Goal: Use online tool/utility: Utilize a website feature to perform a specific function

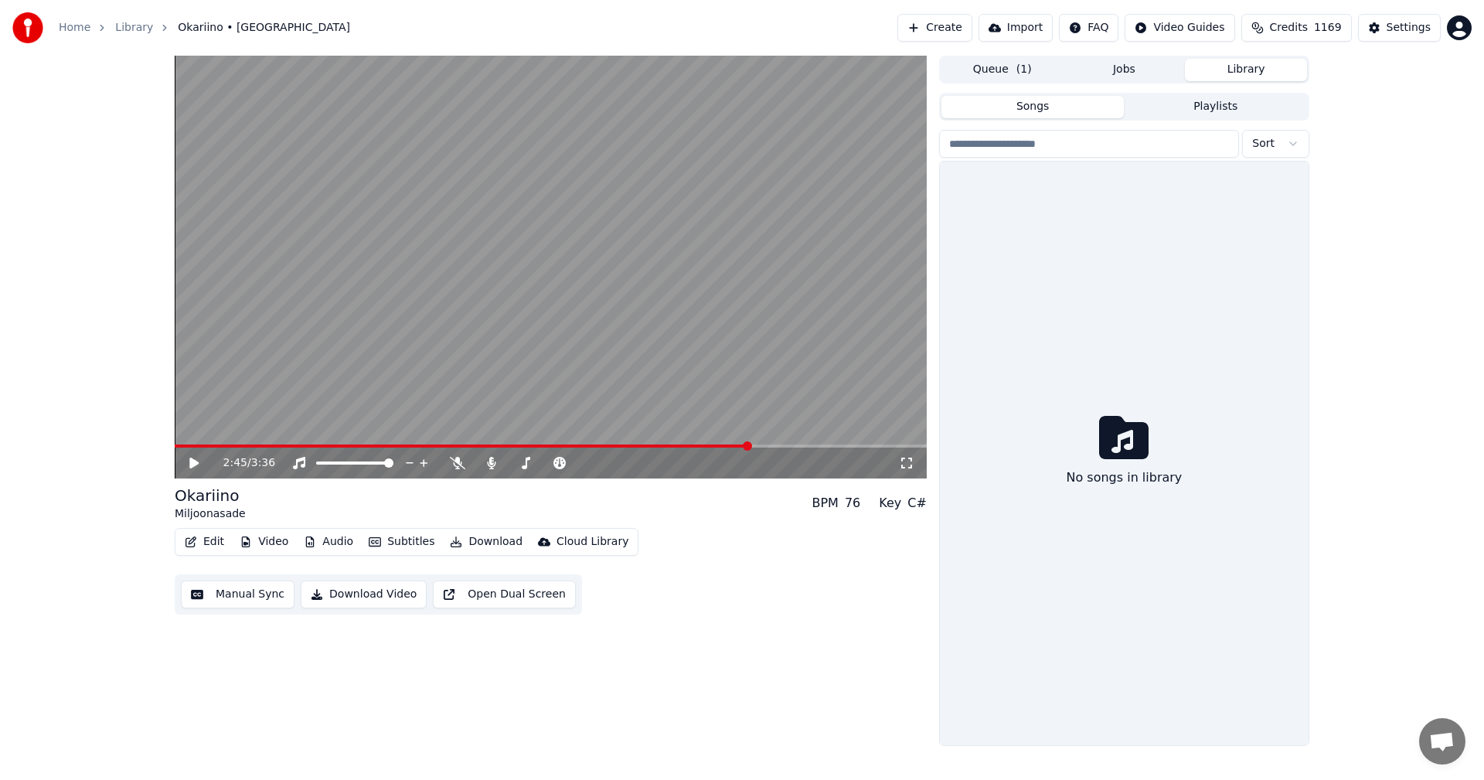
click at [1252, 64] on button "Library" at bounding box center [1246, 70] width 122 height 22
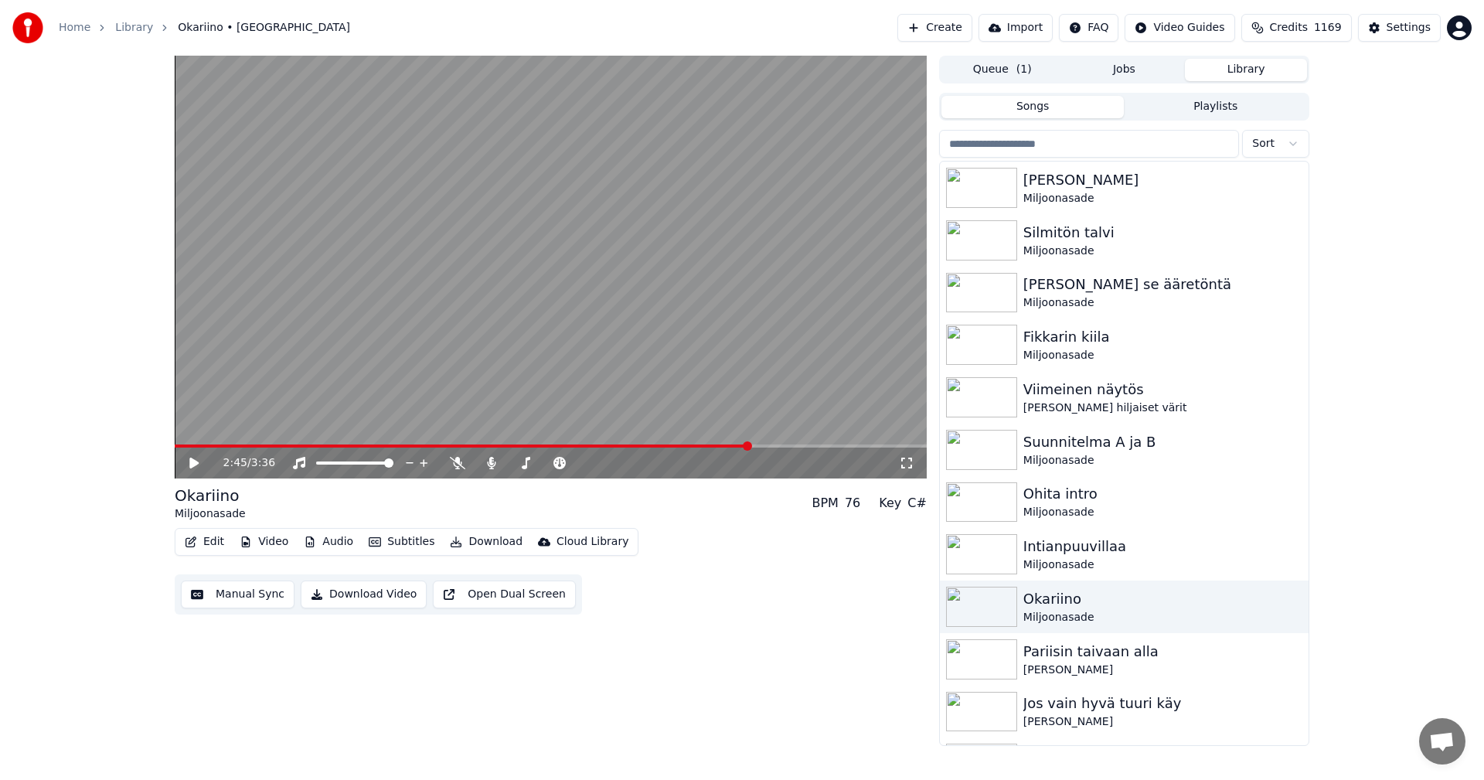
click at [1032, 134] on input "search" at bounding box center [1089, 144] width 300 height 28
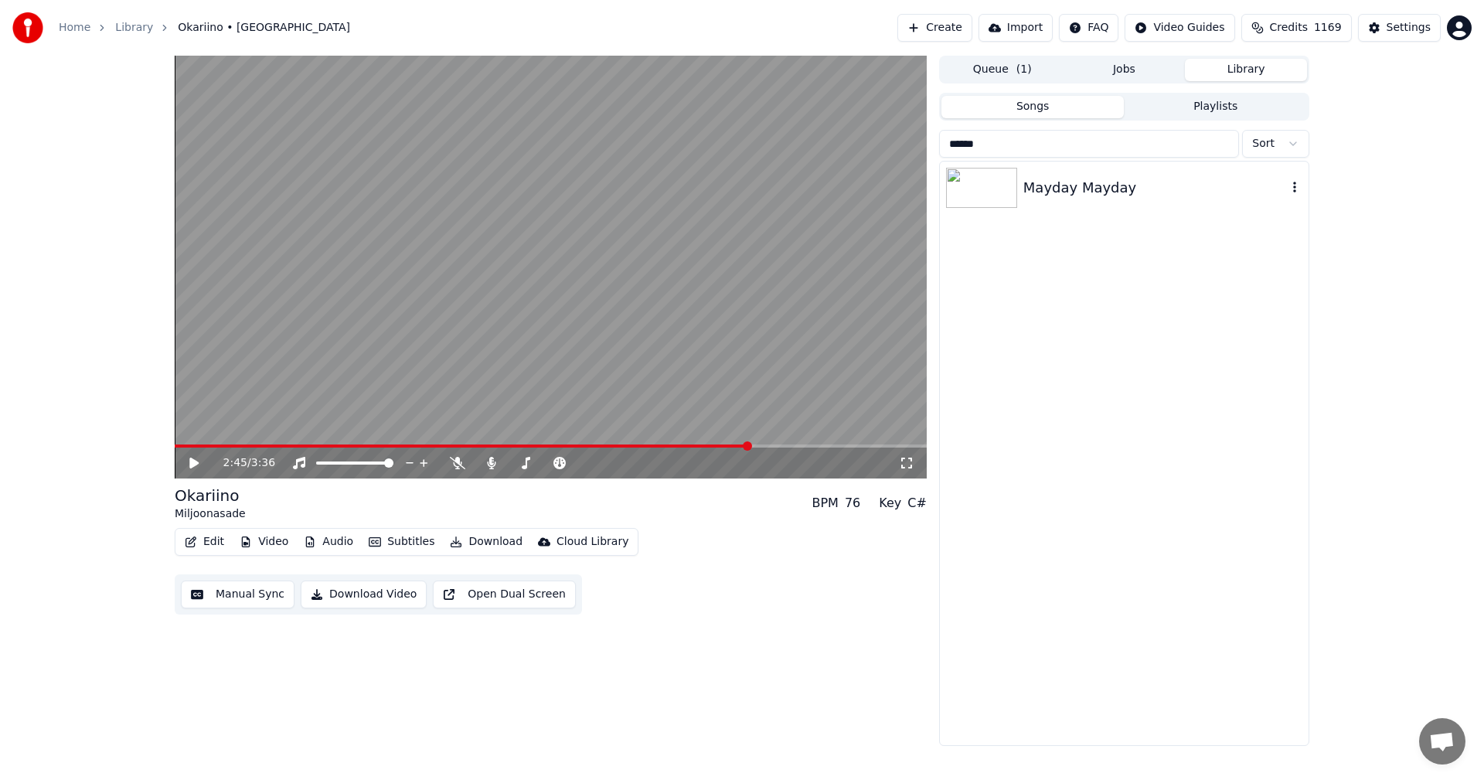
type input "******"
drag, startPoint x: 1059, startPoint y: 199, endPoint x: 1031, endPoint y: 230, distance: 41.6
click at [1058, 199] on div "Mayday Mayday" at bounding box center [1124, 188] width 369 height 53
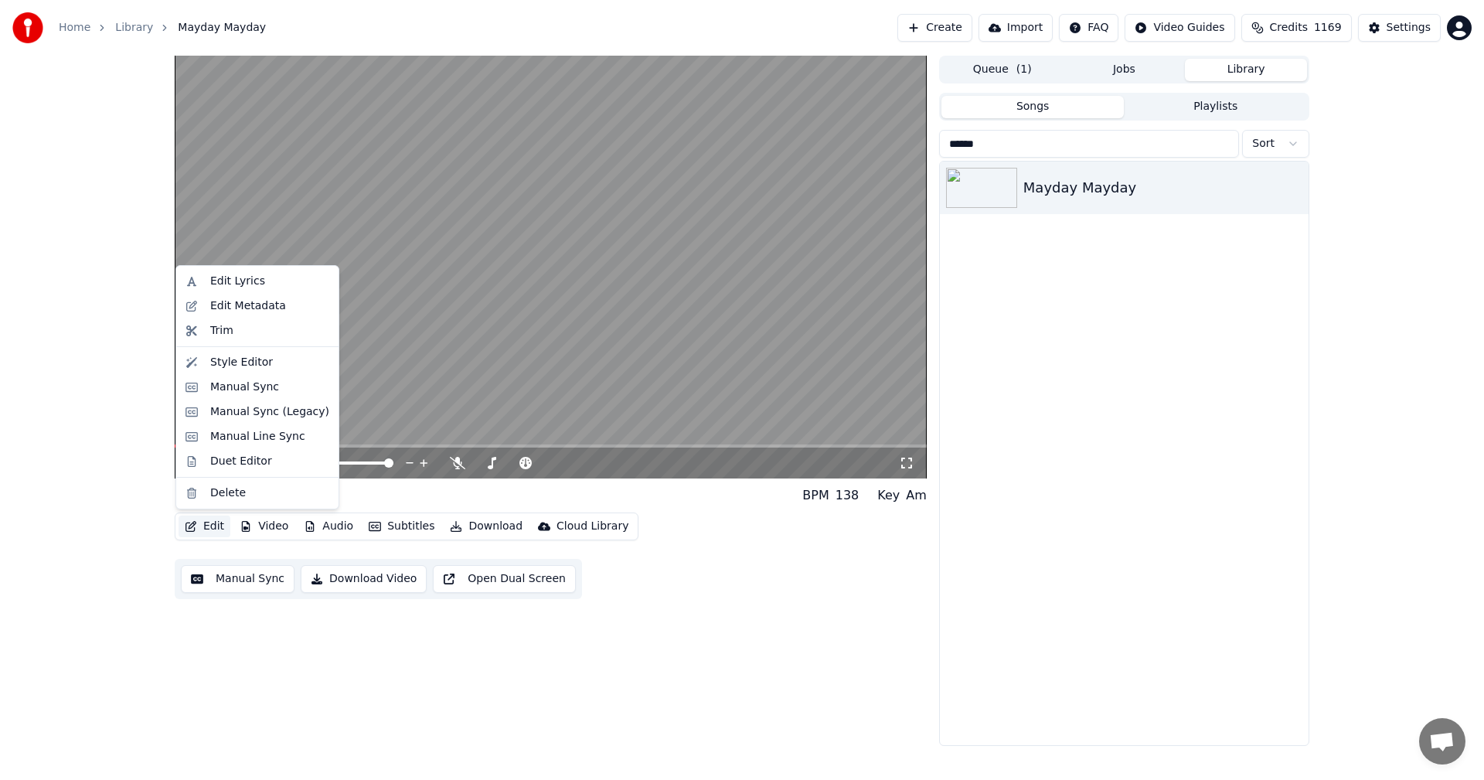
click at [217, 533] on button "Edit" at bounding box center [205, 527] width 52 height 22
click at [297, 420] on div "Manual Sync (Legacy)" at bounding box center [257, 412] width 156 height 25
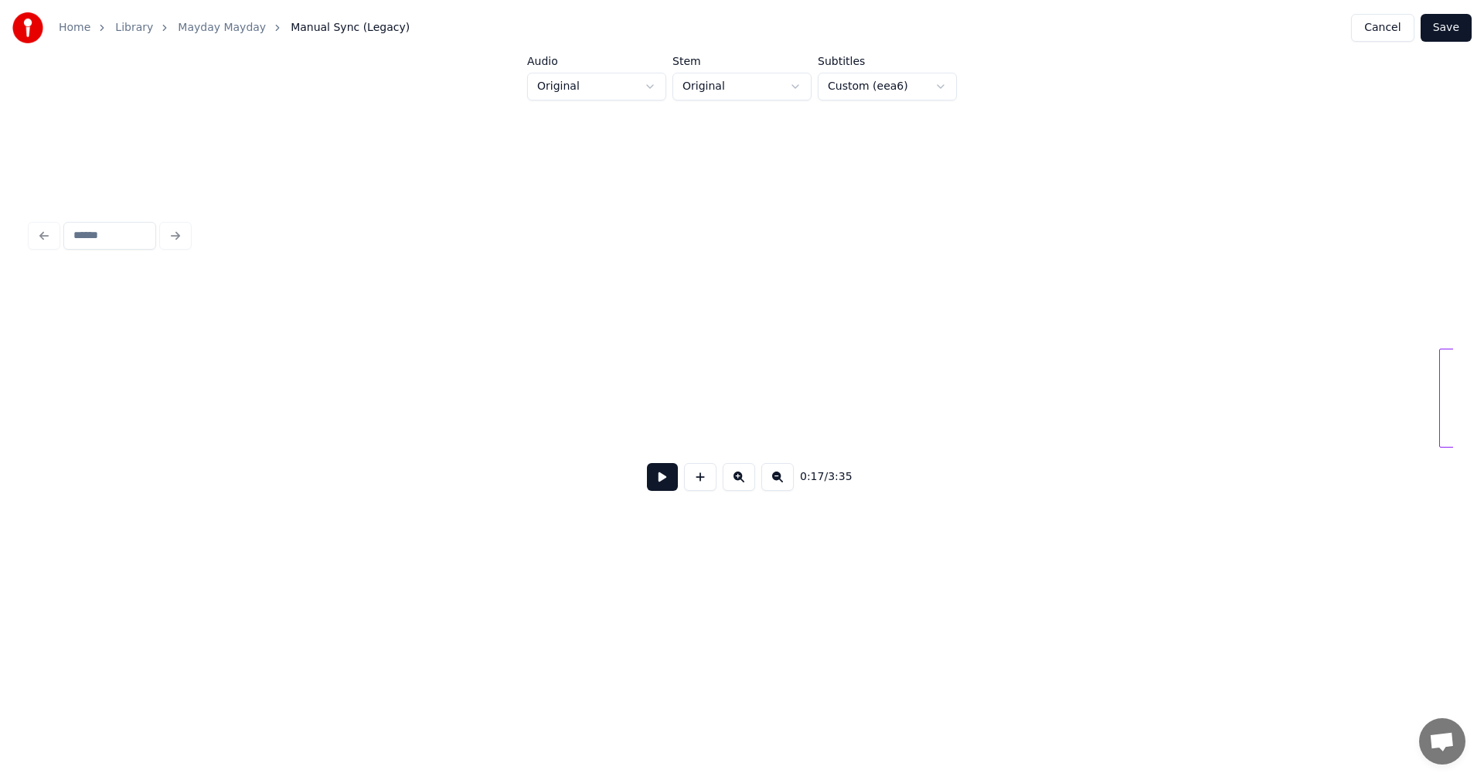
scroll to position [0, 22416]
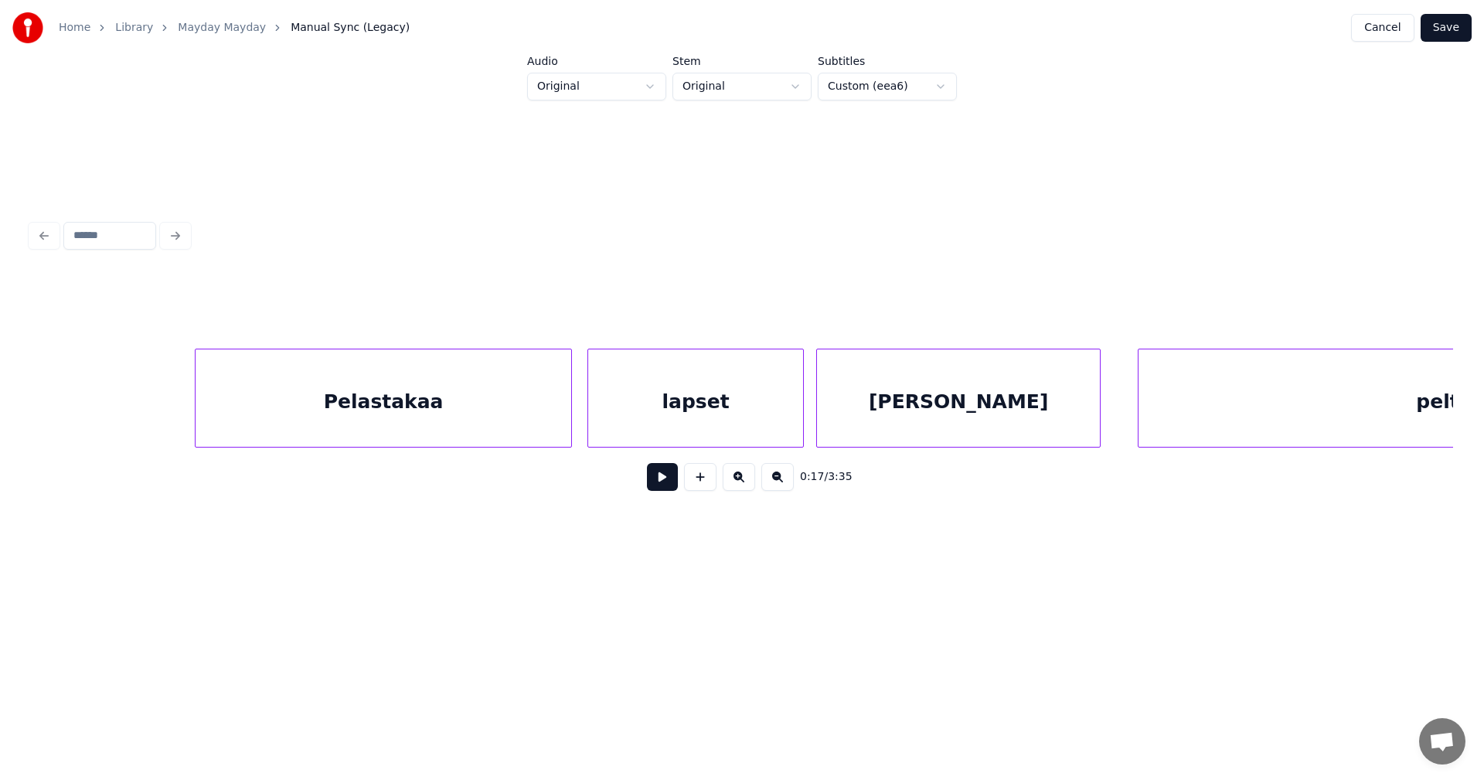
click at [440, 393] on div "Pelastakaa" at bounding box center [384, 401] width 376 height 105
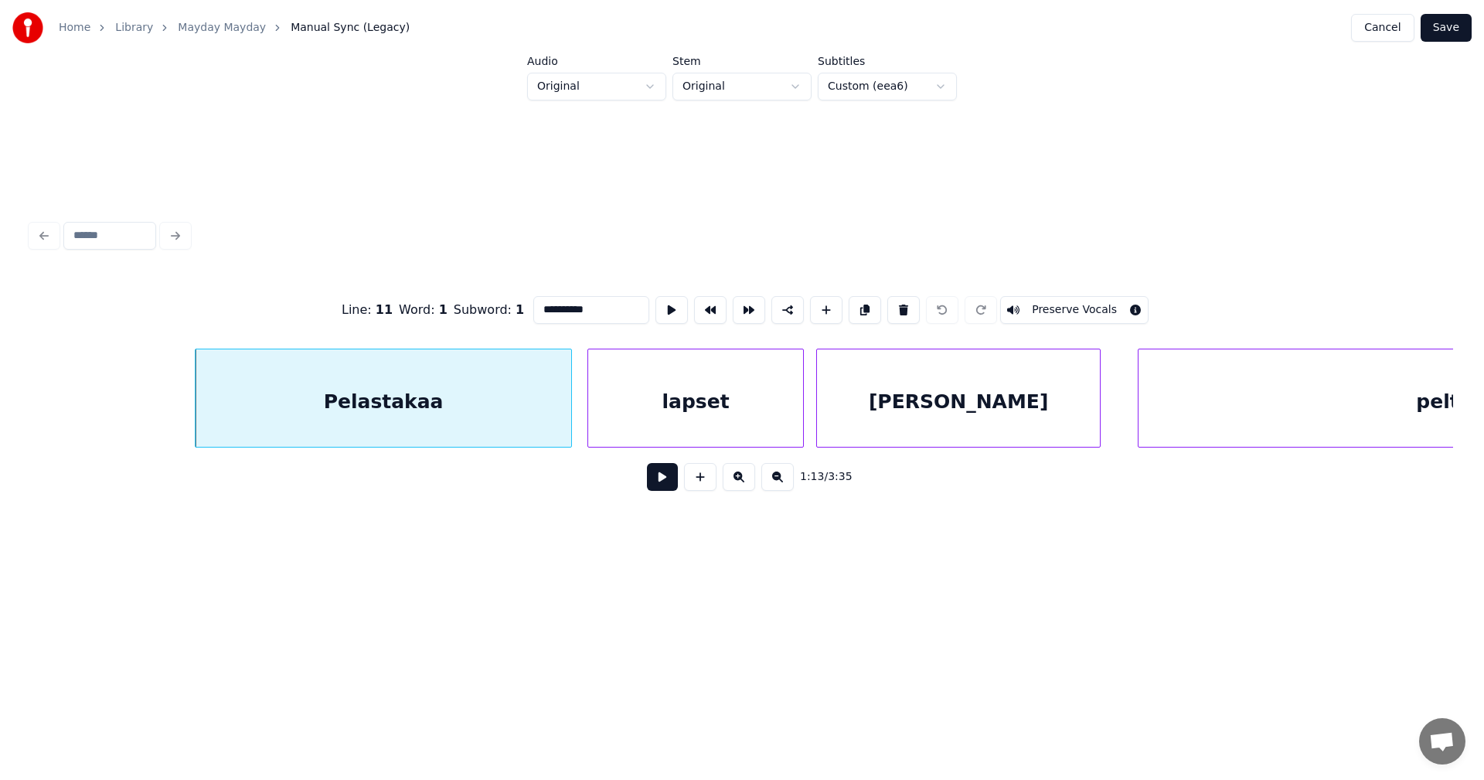
click at [657, 482] on button at bounding box center [662, 477] width 31 height 28
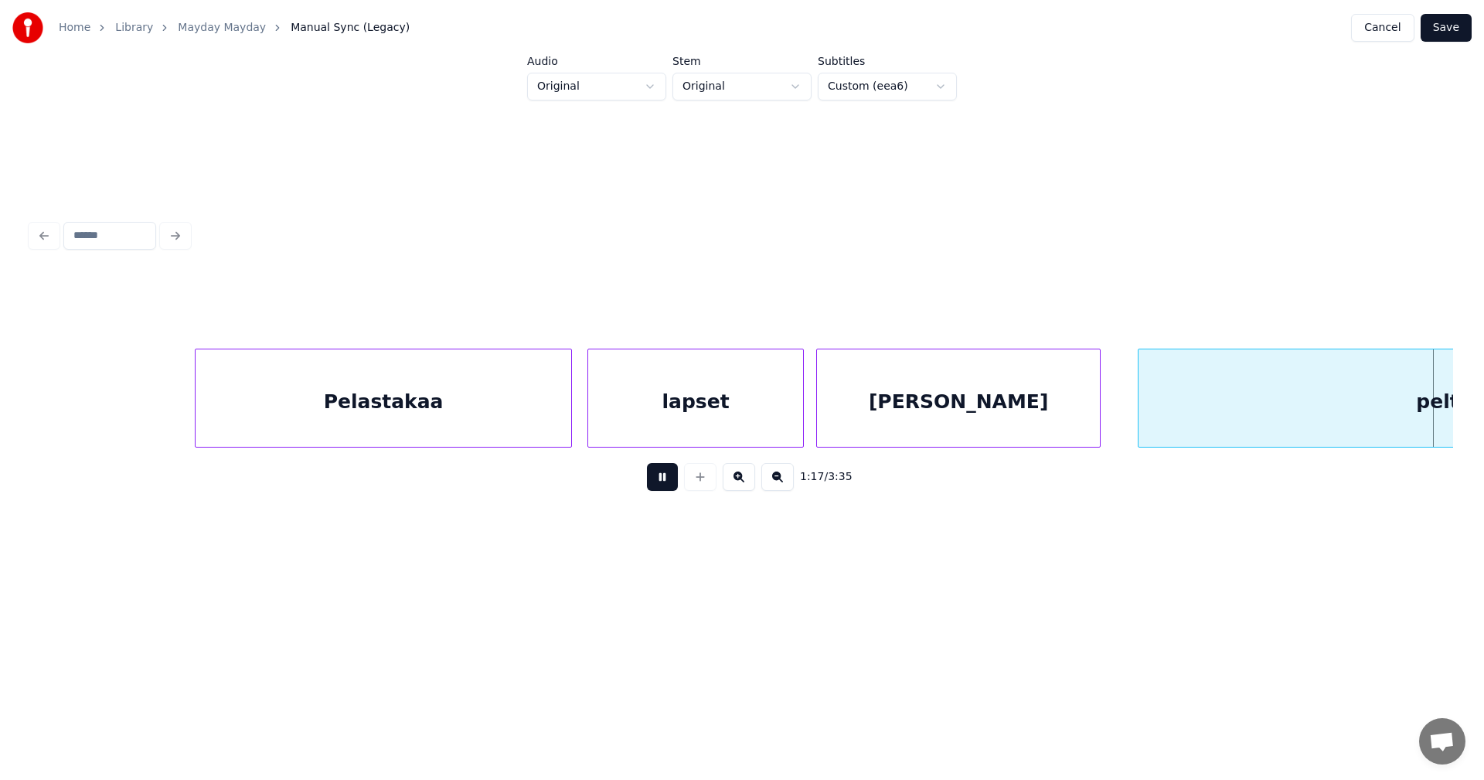
scroll to position [0, 23839]
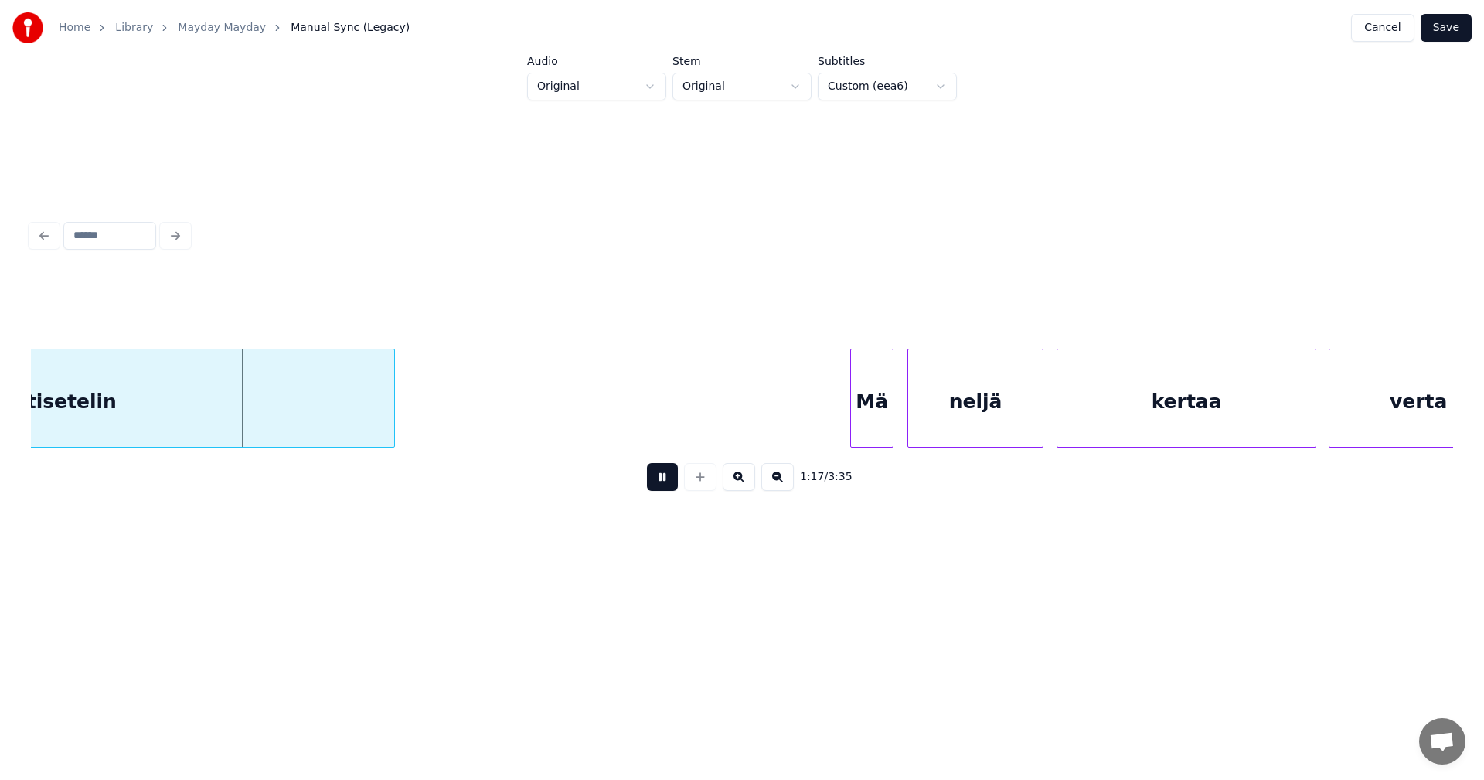
drag, startPoint x: 668, startPoint y: 482, endPoint x: 652, endPoint y: 475, distance: 17.0
click at [668, 481] on button at bounding box center [662, 477] width 31 height 28
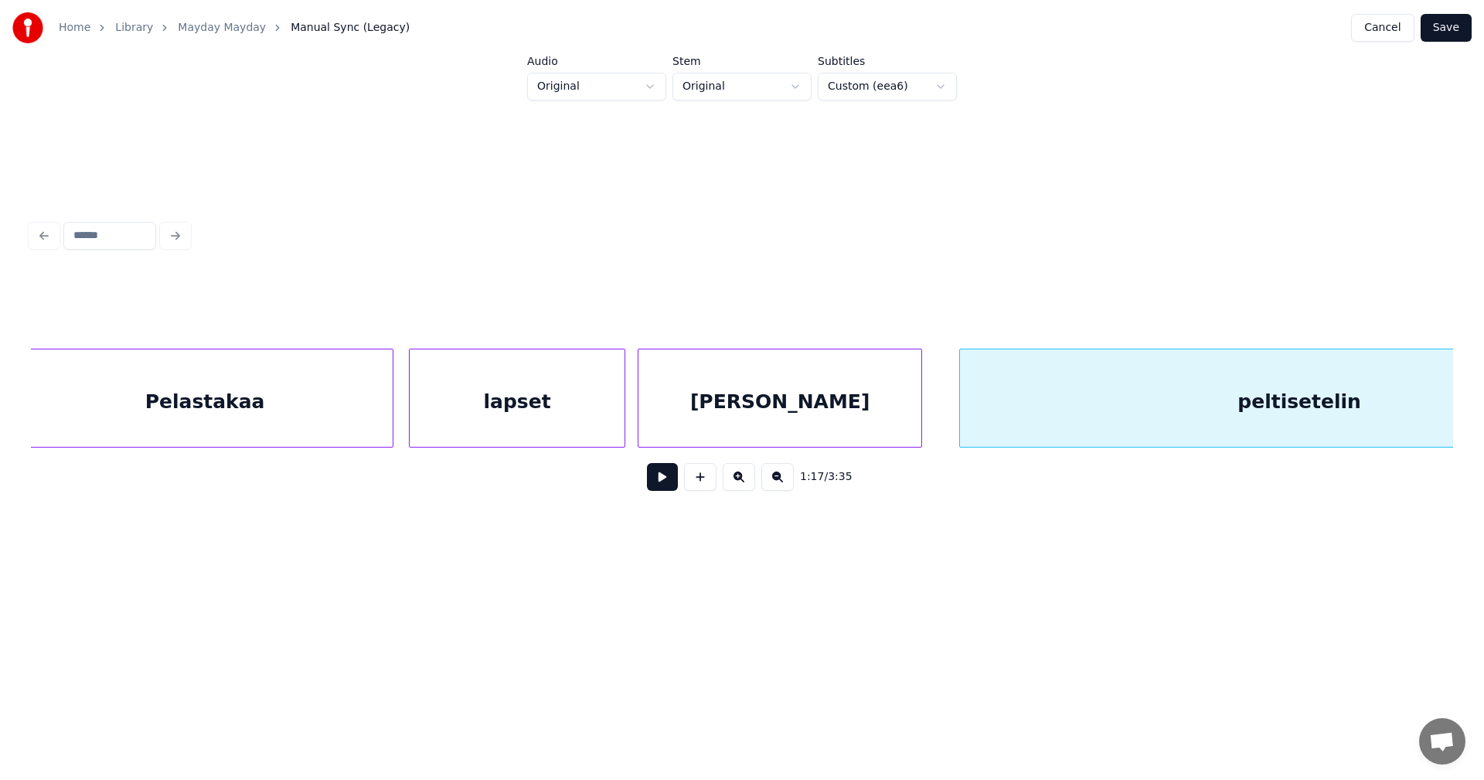
click at [1043, 409] on div "peltisetelin" at bounding box center [1299, 401] width 679 height 105
click at [661, 487] on button at bounding box center [662, 477] width 31 height 28
click at [985, 417] on div "peltisetelin" at bounding box center [1299, 401] width 679 height 105
click at [669, 482] on button at bounding box center [662, 477] width 31 height 28
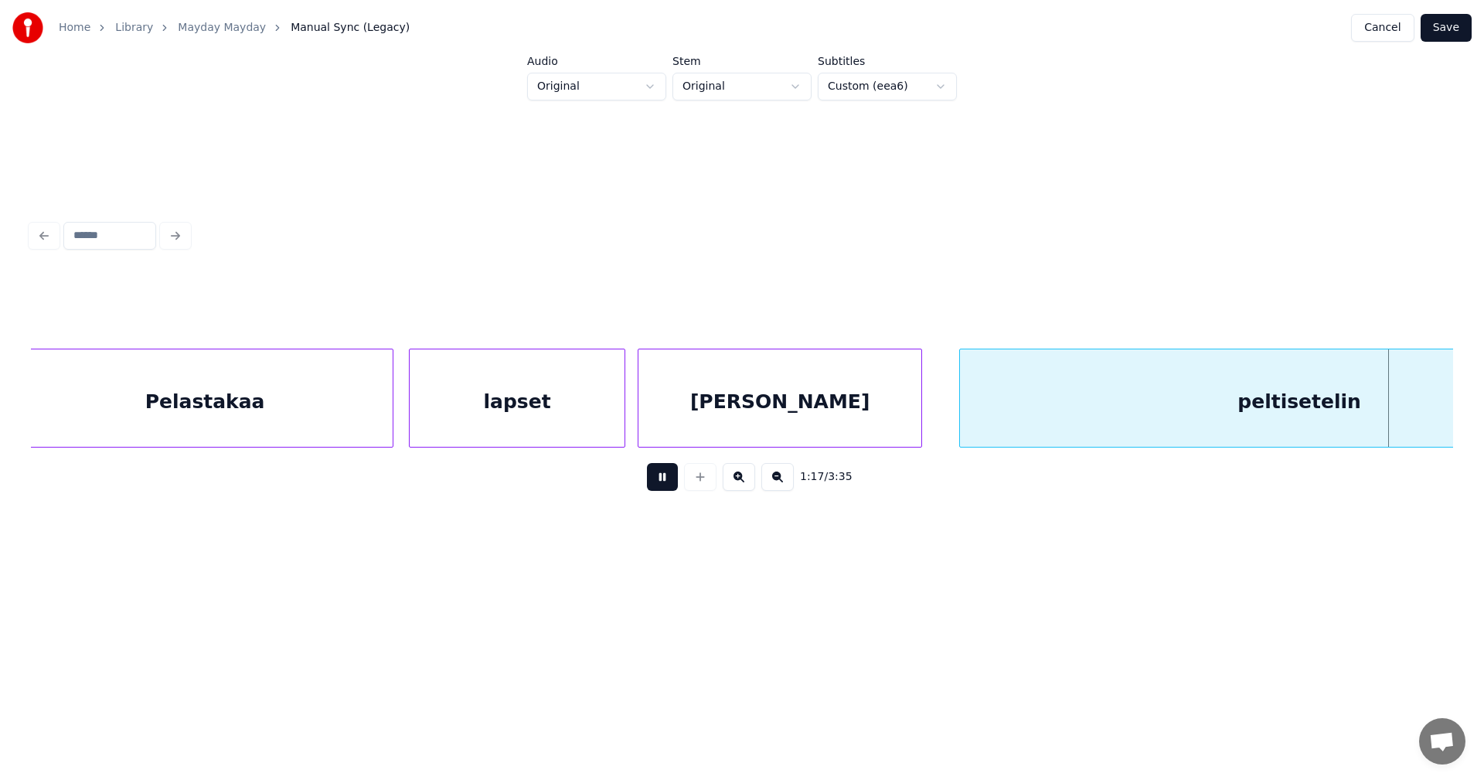
click at [669, 482] on button at bounding box center [662, 477] width 31 height 28
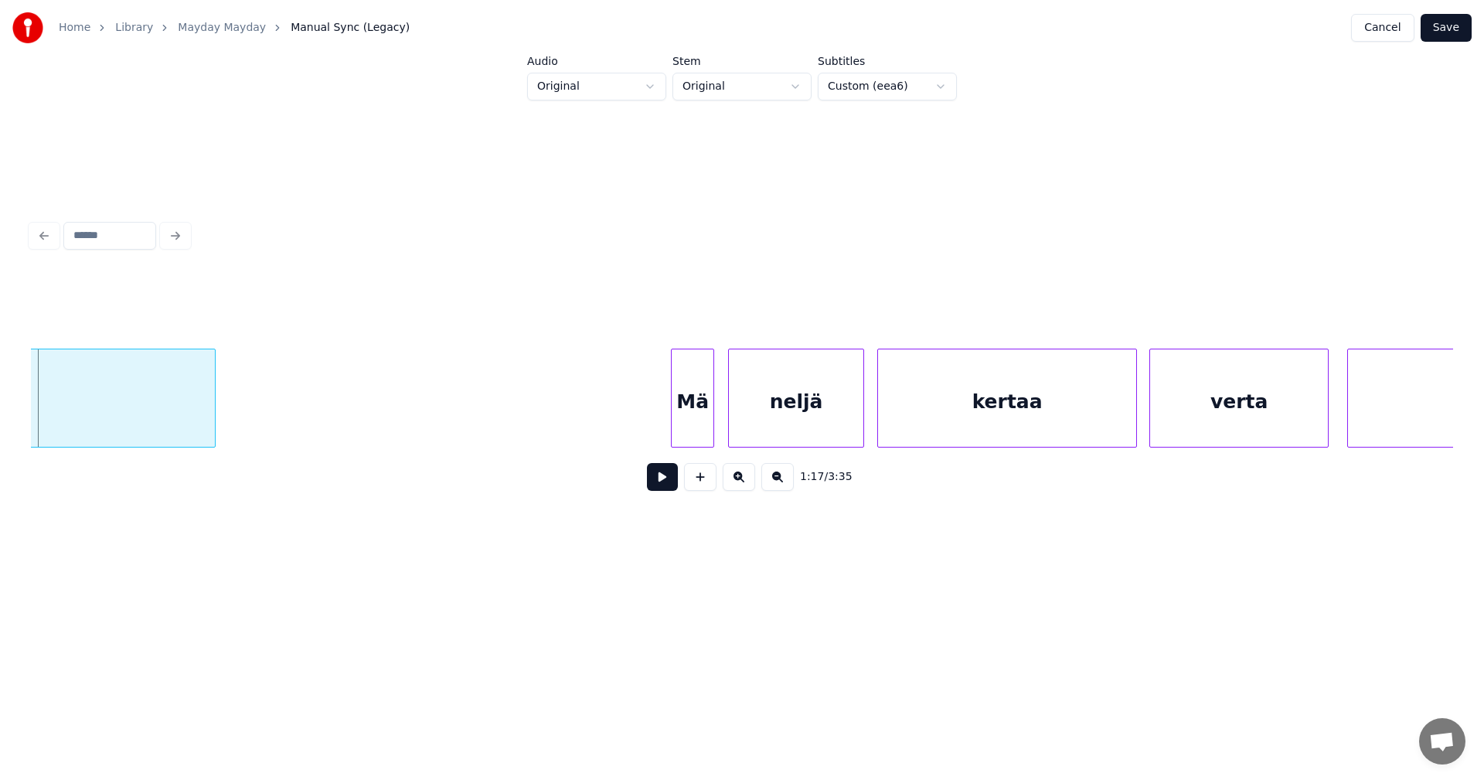
scroll to position [0, 22774]
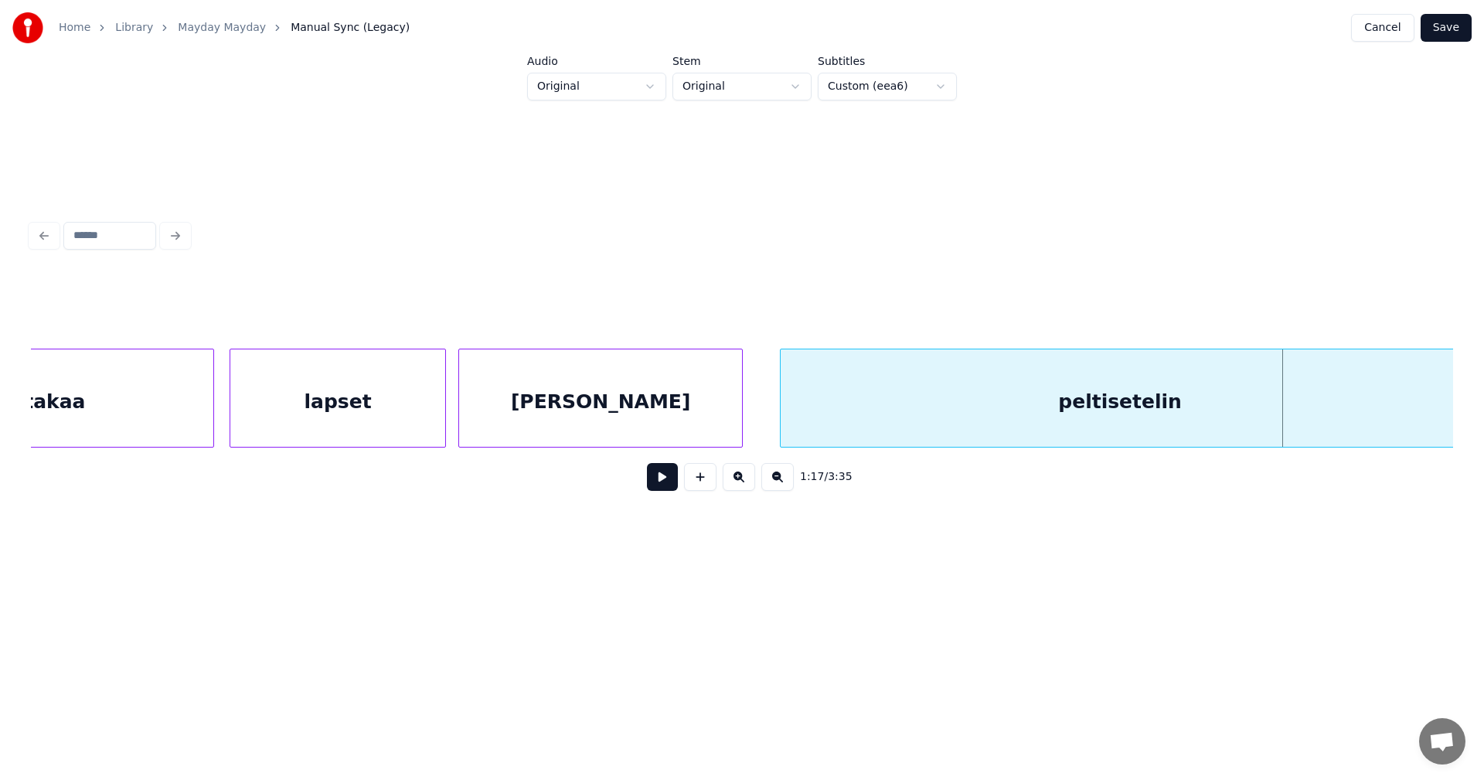
click at [696, 410] on div "[PERSON_NAME]" at bounding box center [600, 401] width 283 height 105
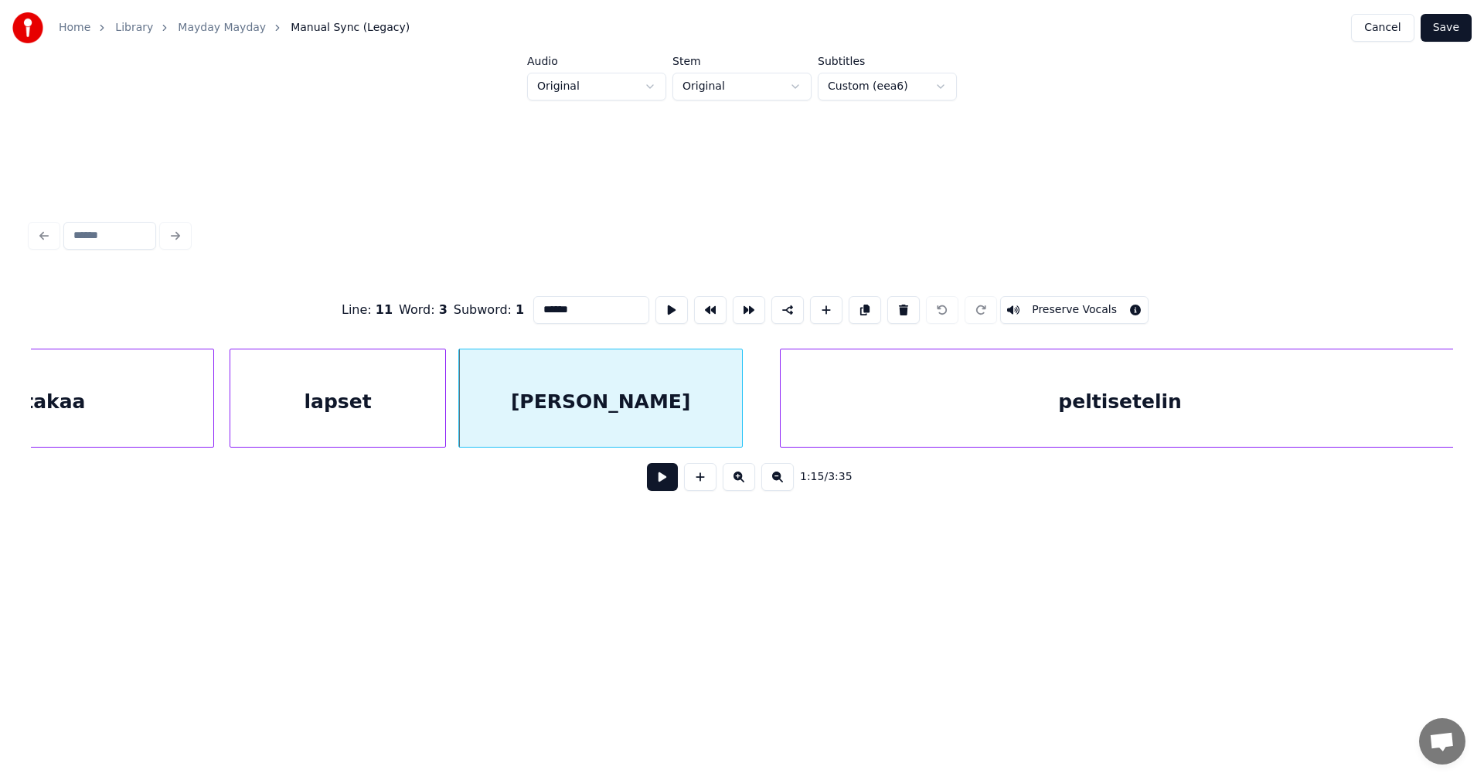
click at [662, 479] on button at bounding box center [662, 477] width 31 height 28
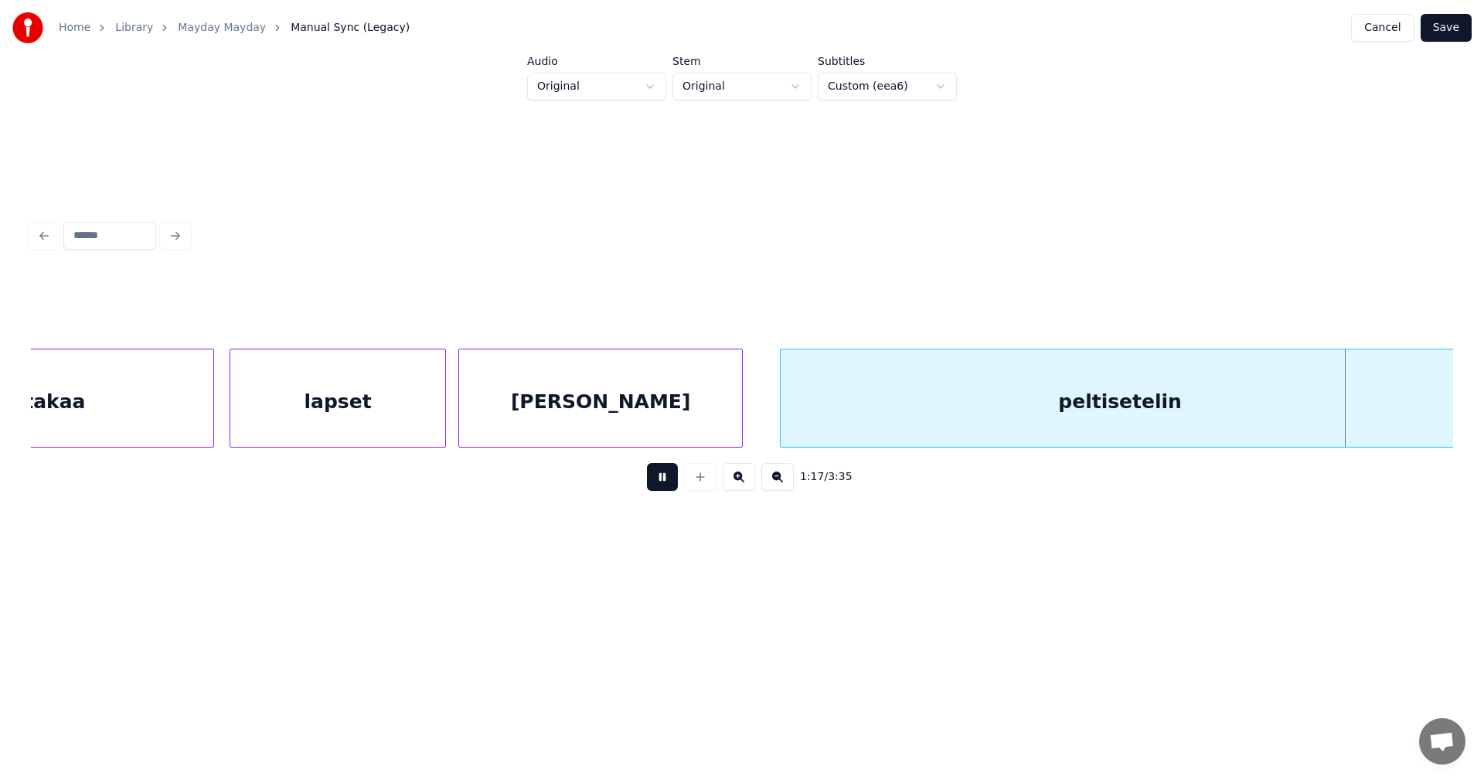
click at [663, 477] on button at bounding box center [662, 477] width 31 height 28
click at [715, 419] on div "[PERSON_NAME]" at bounding box center [600, 401] width 283 height 105
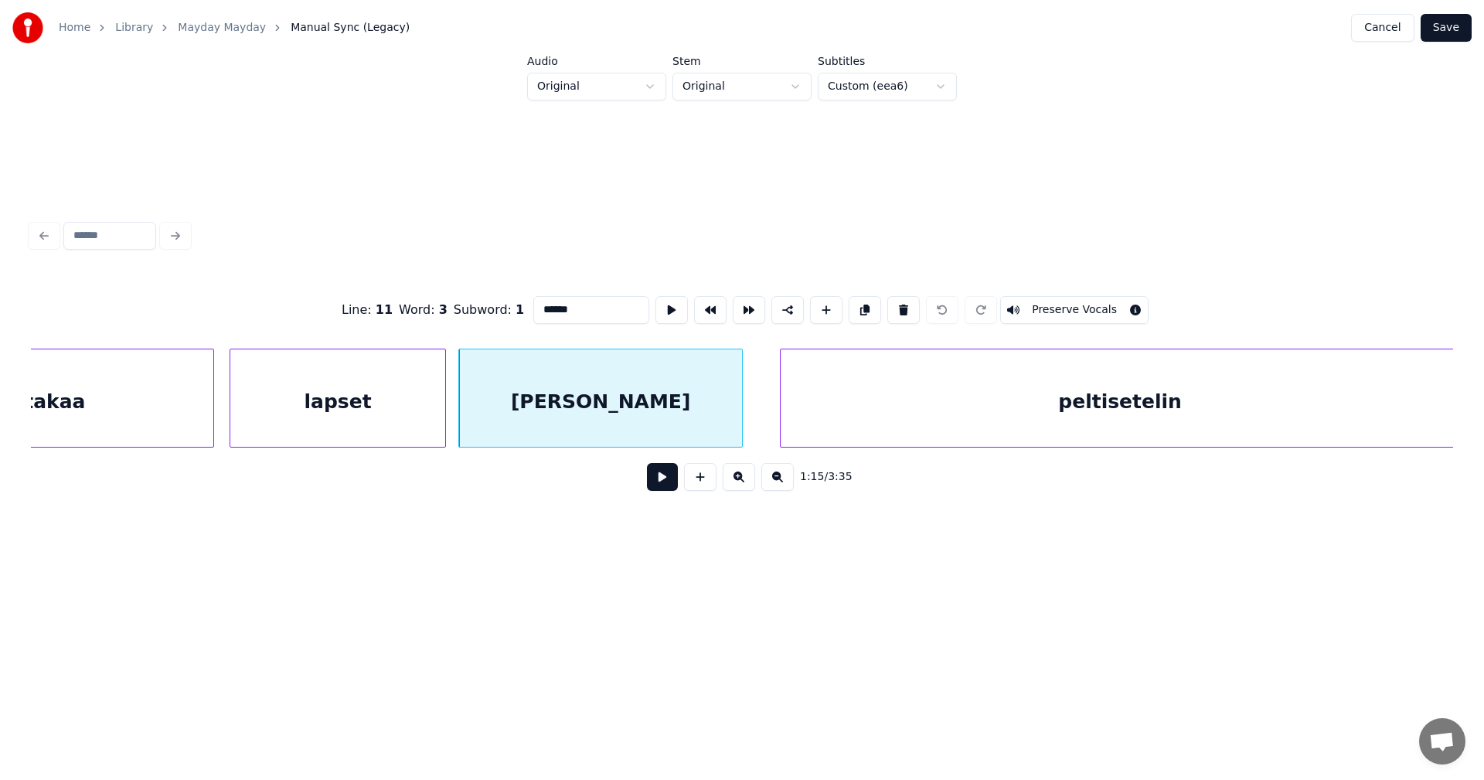
click at [674, 487] on button at bounding box center [662, 477] width 31 height 28
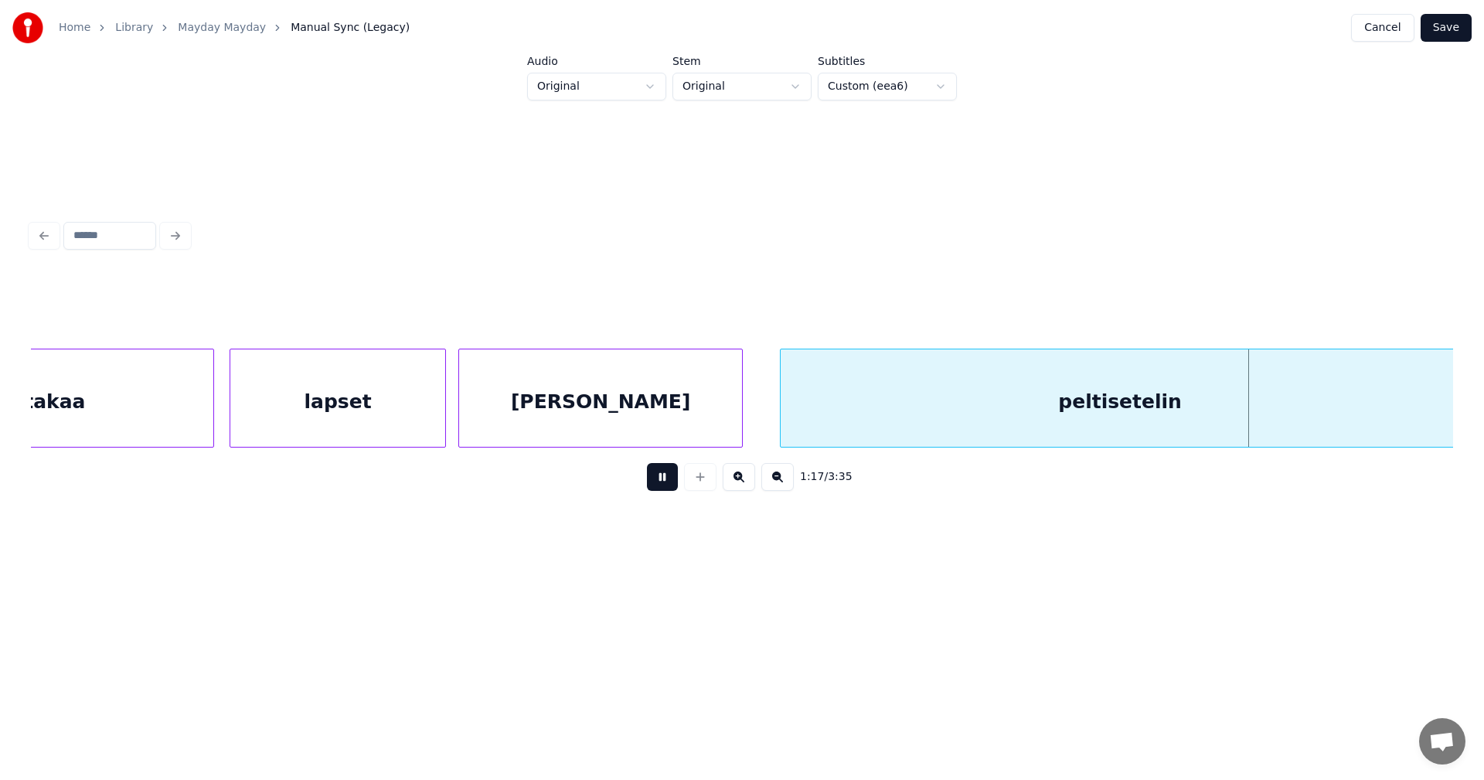
click at [669, 485] on button at bounding box center [662, 477] width 31 height 28
click at [1452, 22] on button "Save" at bounding box center [1446, 28] width 51 height 28
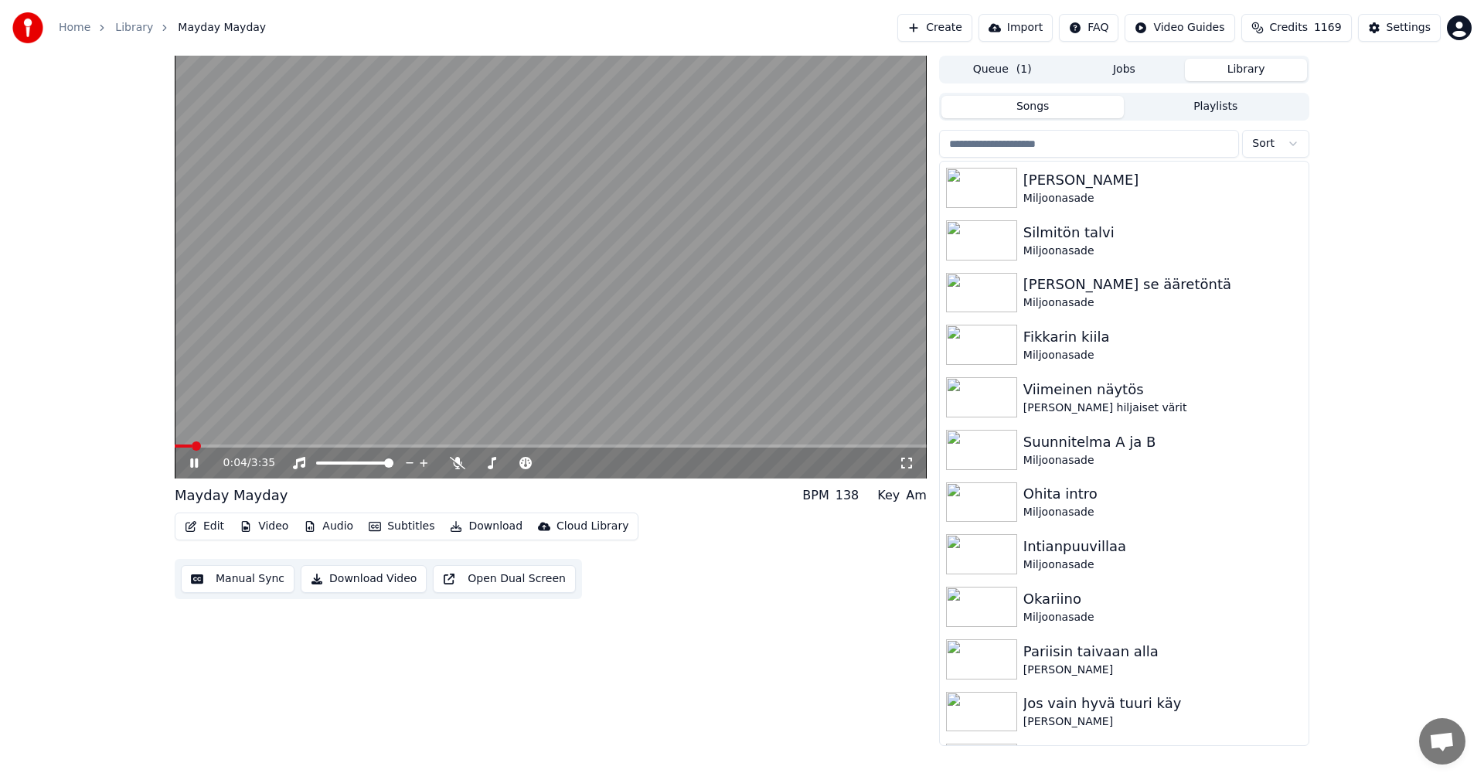
click at [196, 461] on icon at bounding box center [194, 462] width 8 height 9
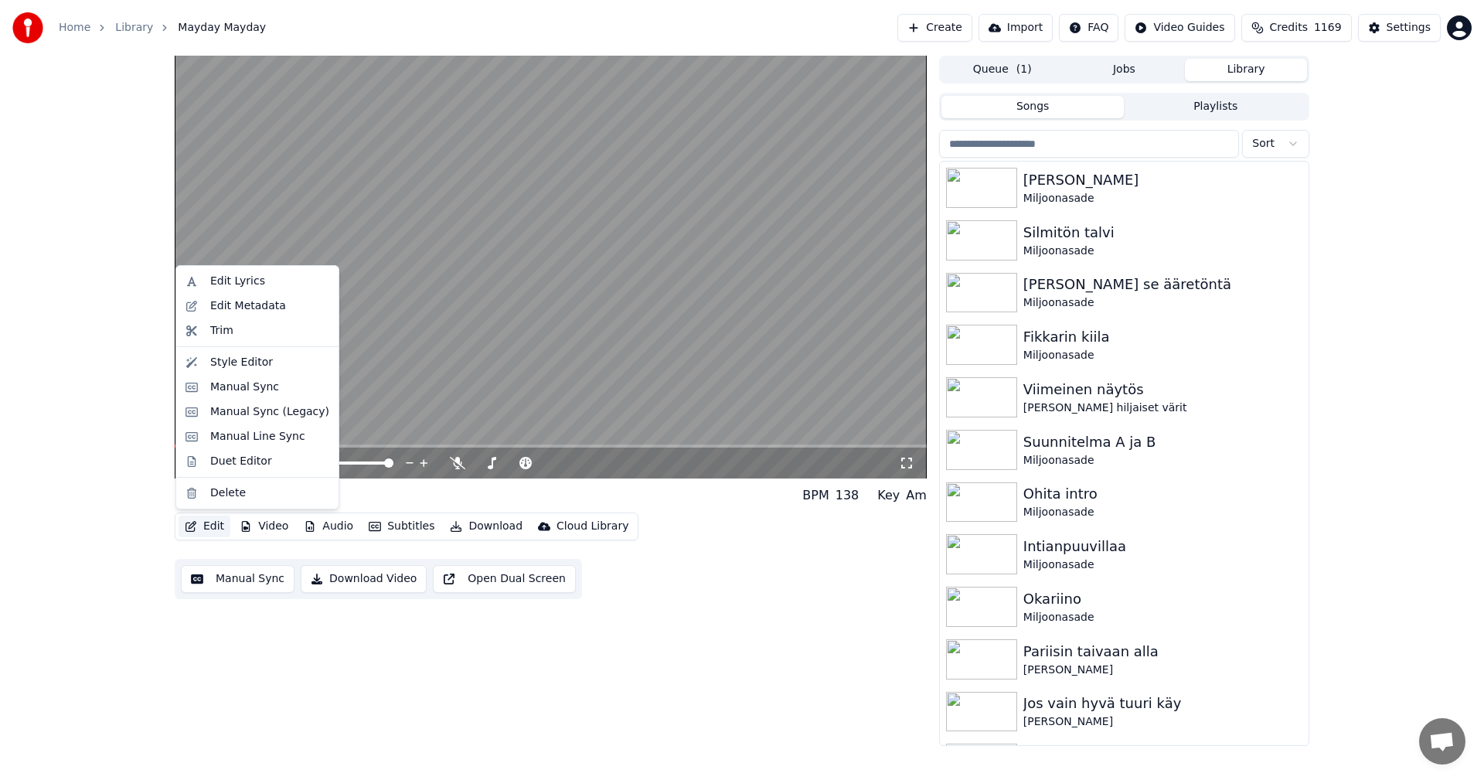
click at [218, 527] on button "Edit" at bounding box center [205, 527] width 52 height 22
click at [273, 411] on div "Manual Sync (Legacy)" at bounding box center [269, 411] width 119 height 15
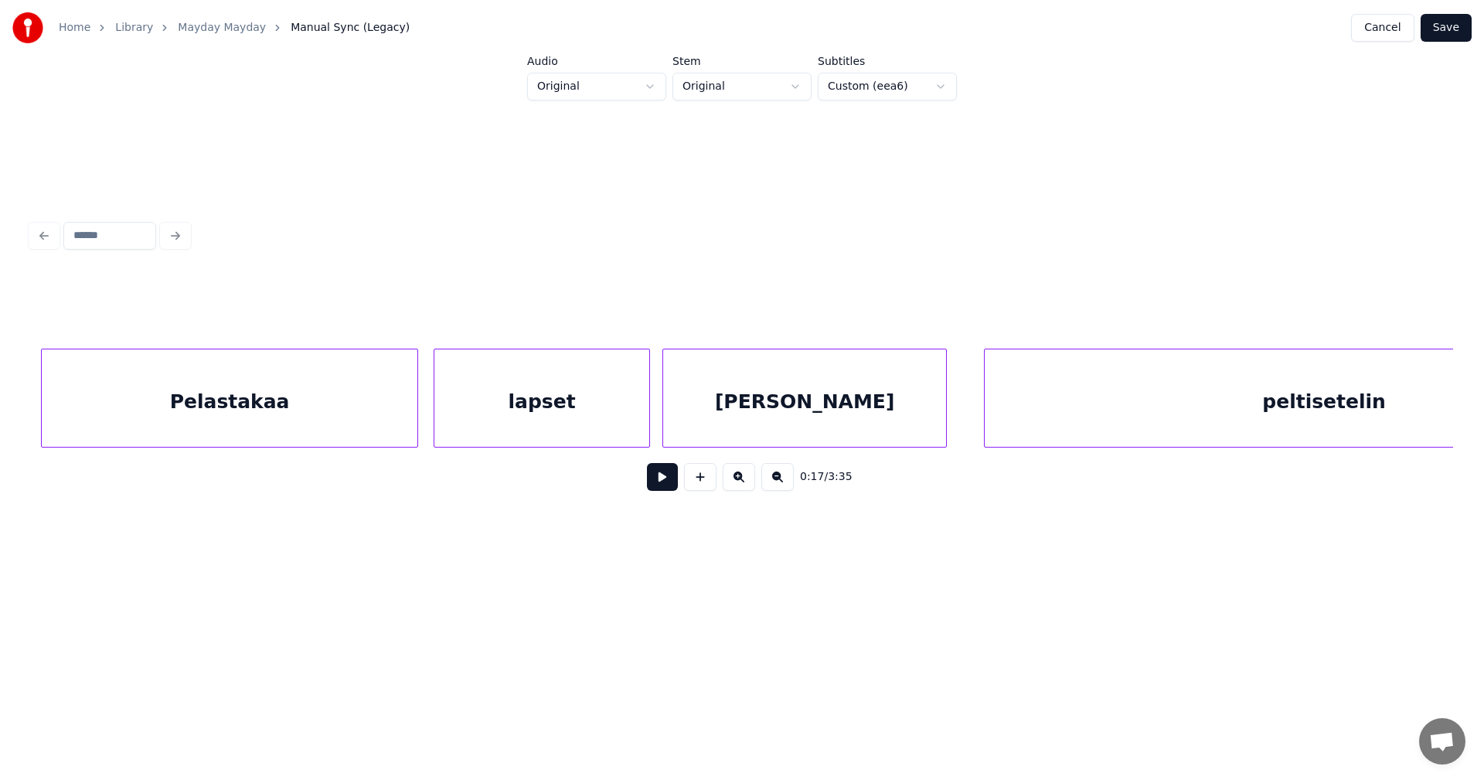
scroll to position [0, 22496]
